Goal: Find contact information: Find contact information

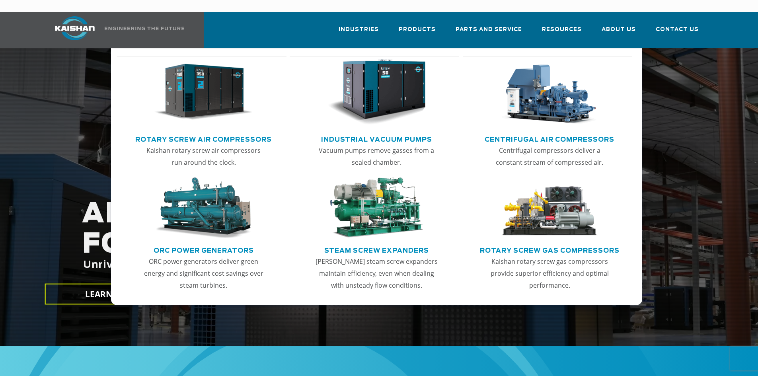
click at [186, 133] on link "Rotary Screw Air Compressors" at bounding box center [203, 139] width 137 height 12
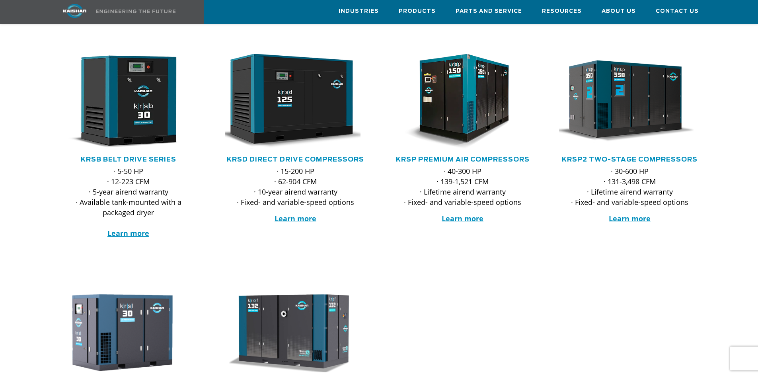
scroll to position [159, 0]
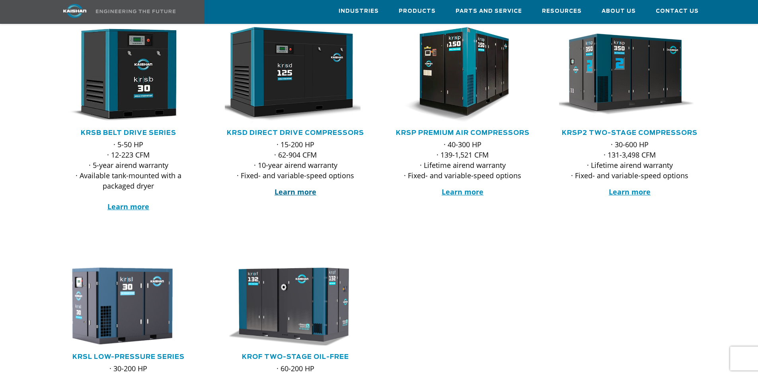
click at [291, 187] on strong "Learn more" at bounding box center [296, 192] width 42 height 10
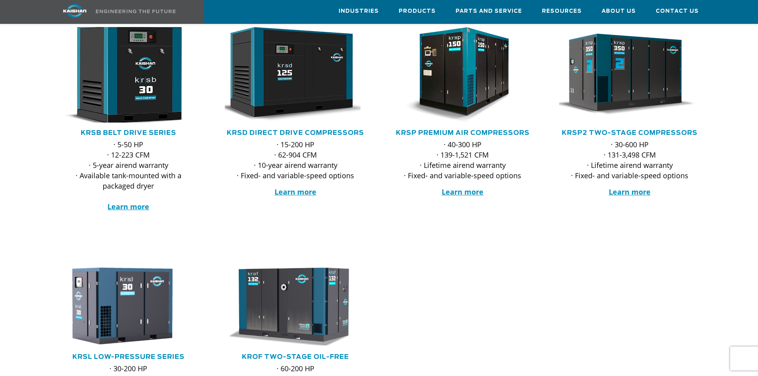
click at [130, 86] on img at bounding box center [123, 74] width 156 height 105
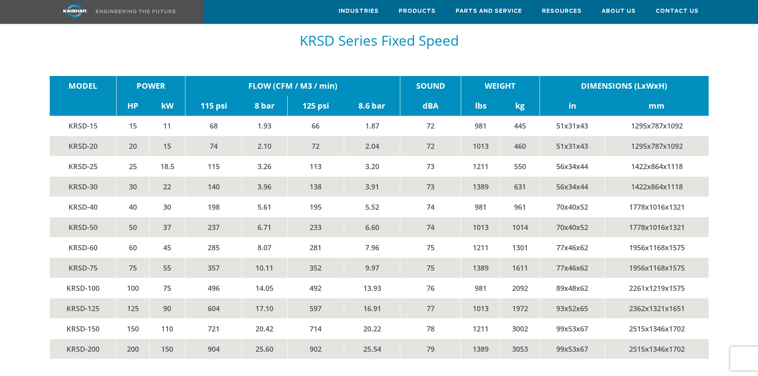
scroll to position [1354, 0]
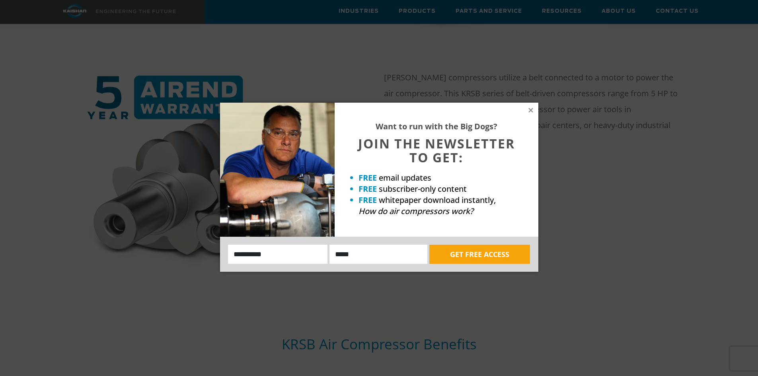
scroll to position [438, 0]
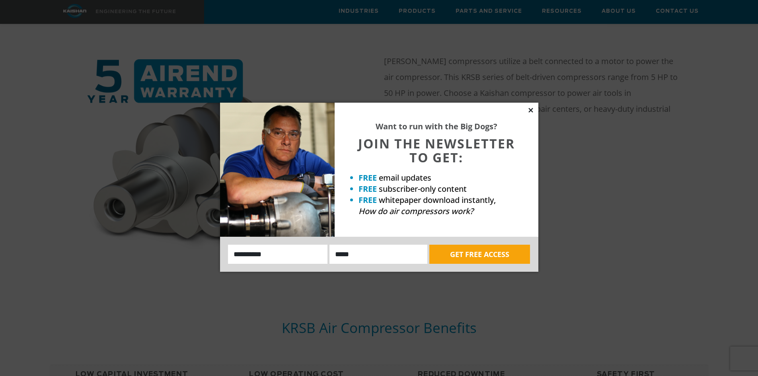
click at [531, 110] on icon at bounding box center [531, 110] width 4 height 4
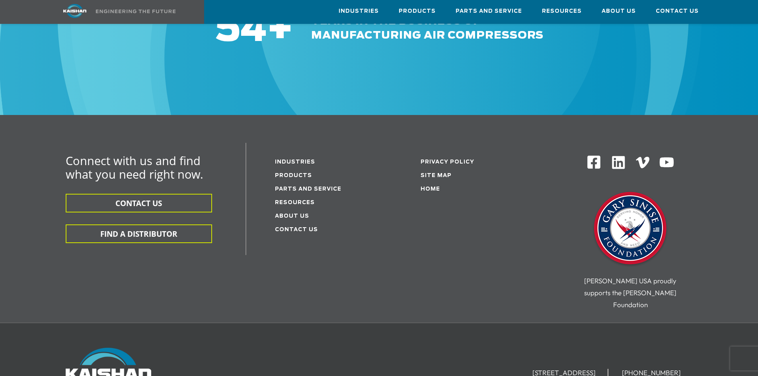
scroll to position [2429, 0]
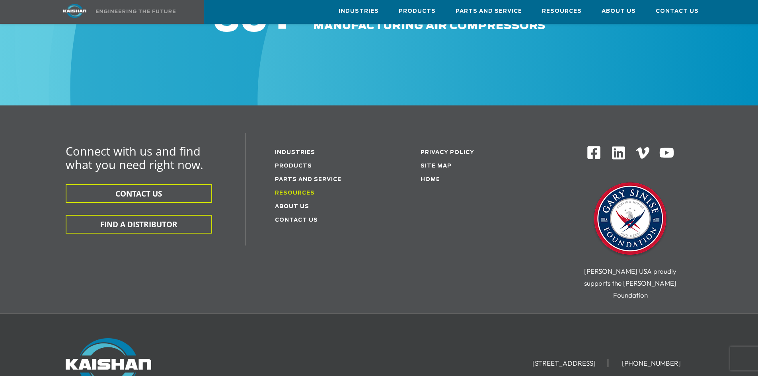
click at [297, 191] on link "Resources" at bounding box center [295, 193] width 40 height 5
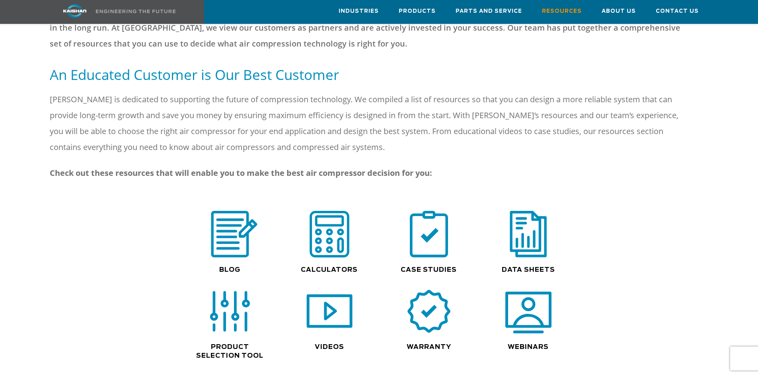
scroll to position [438, 0]
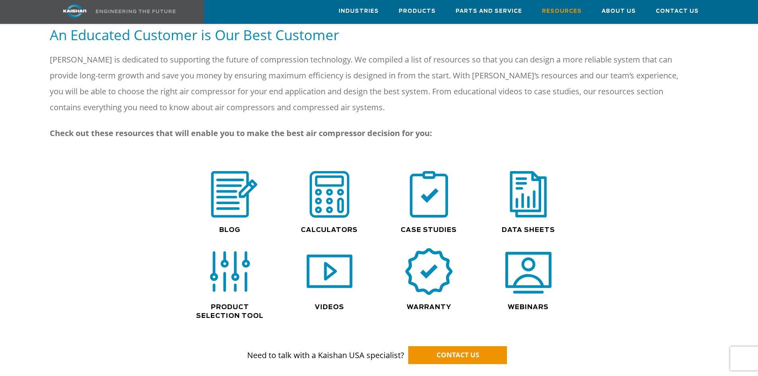
click at [425, 263] on img at bounding box center [429, 271] width 51 height 51
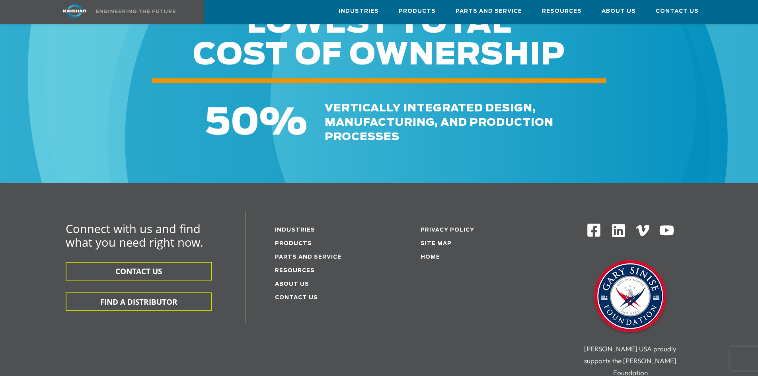
scroll to position [1553, 0]
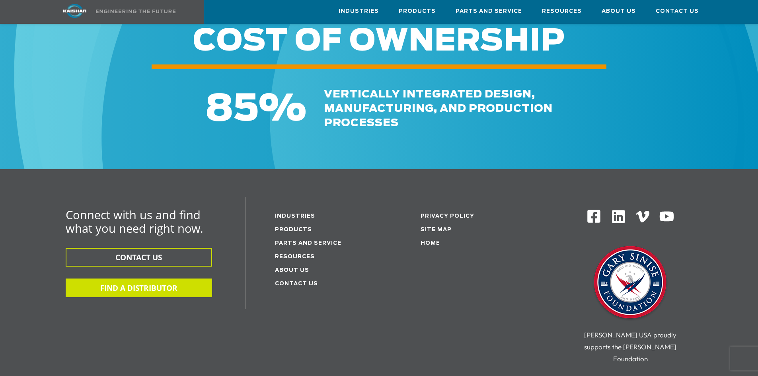
click at [150, 279] on button "FIND A DISTRIBUTOR" at bounding box center [139, 288] width 147 height 19
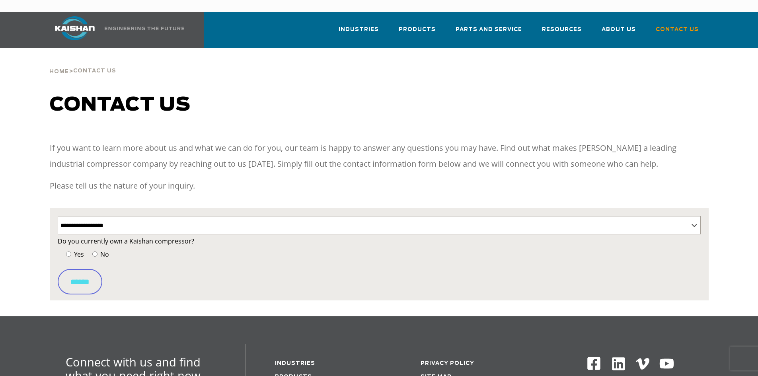
select select "**********"
click at [127, 216] on select "**********" at bounding box center [379, 225] width 643 height 18
click at [58, 216] on select "**********" at bounding box center [379, 225] width 643 height 18
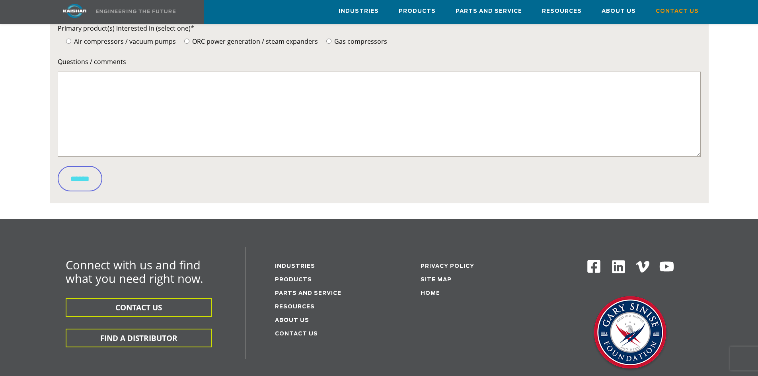
scroll to position [358, 0]
